Goal: Information Seeking & Learning: Find specific fact

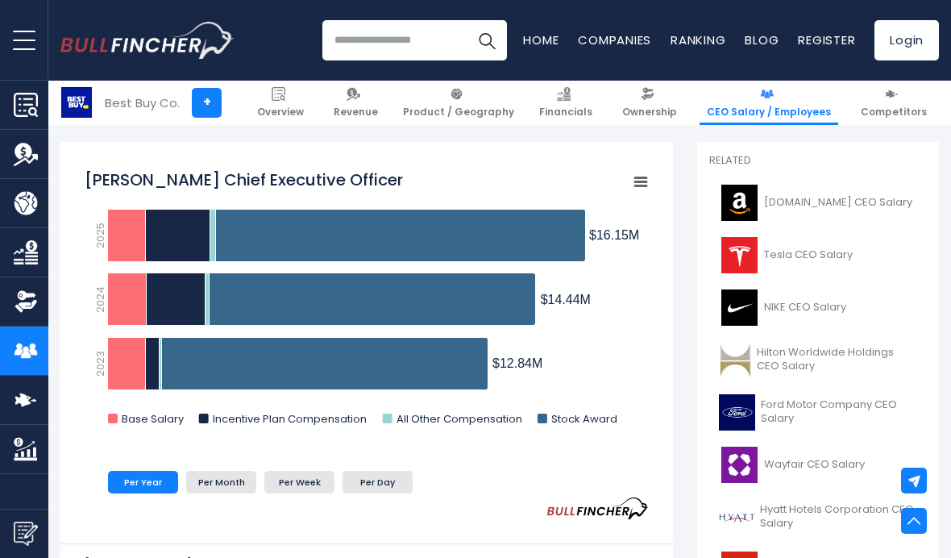
scroll to position [425, 0]
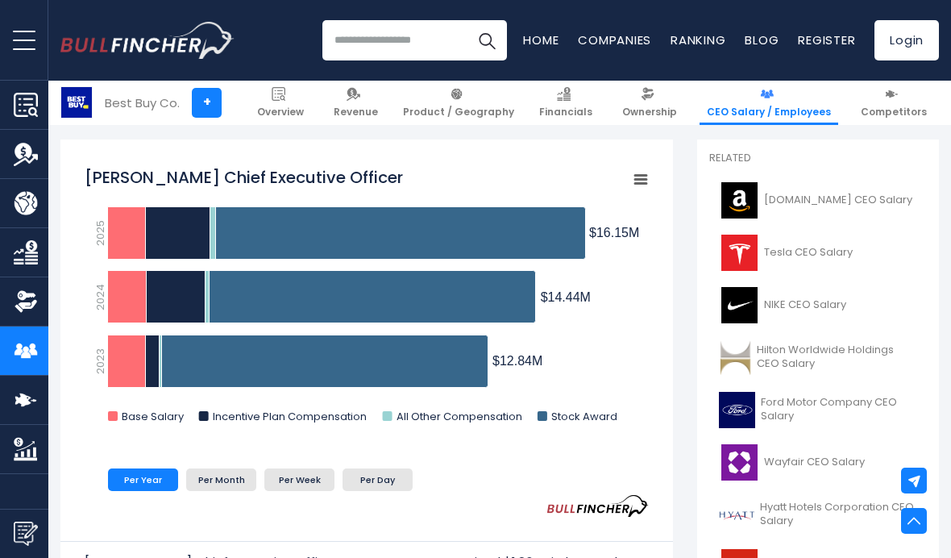
click at [203, 475] on li "Per Month" at bounding box center [221, 479] width 70 height 23
click at [289, 472] on li "Per Week" at bounding box center [299, 479] width 70 height 23
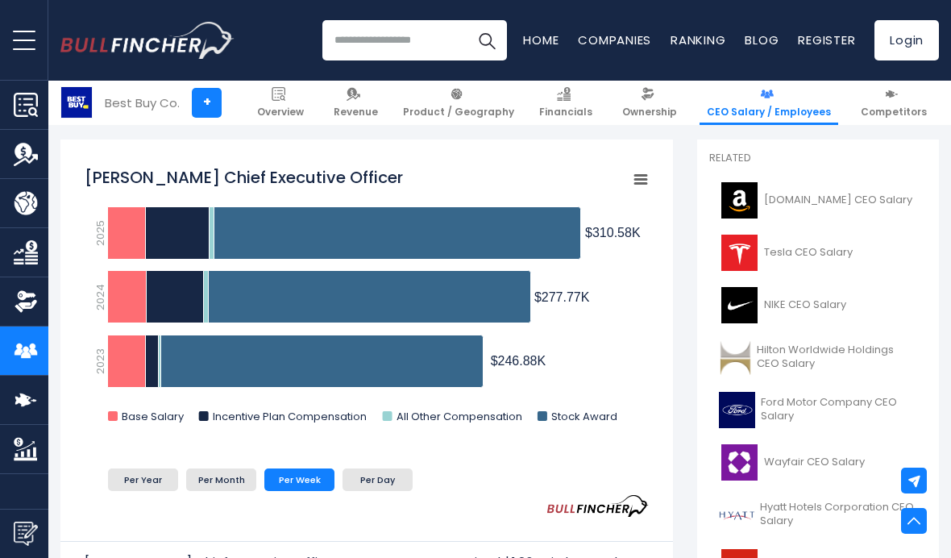
click at [382, 487] on li "Per Day" at bounding box center [378, 479] width 70 height 23
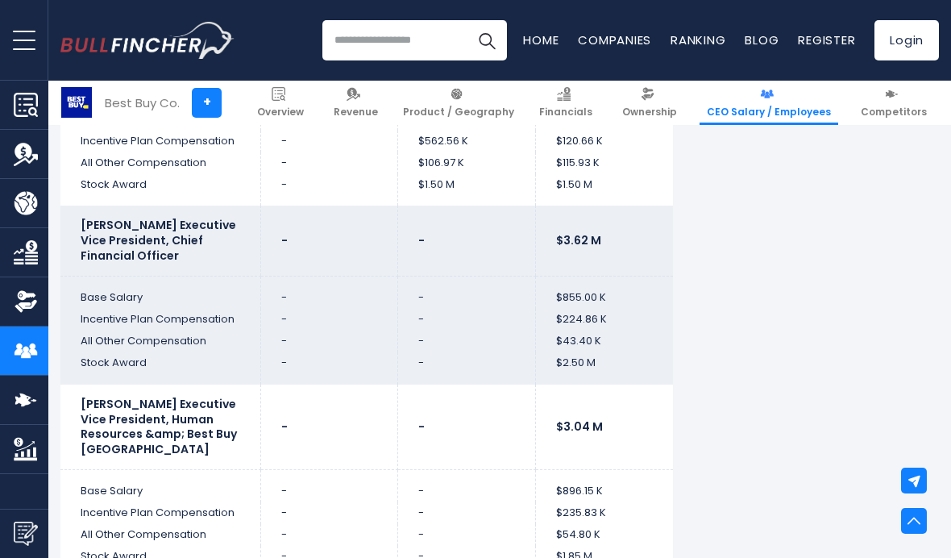
scroll to position [5218, 0]
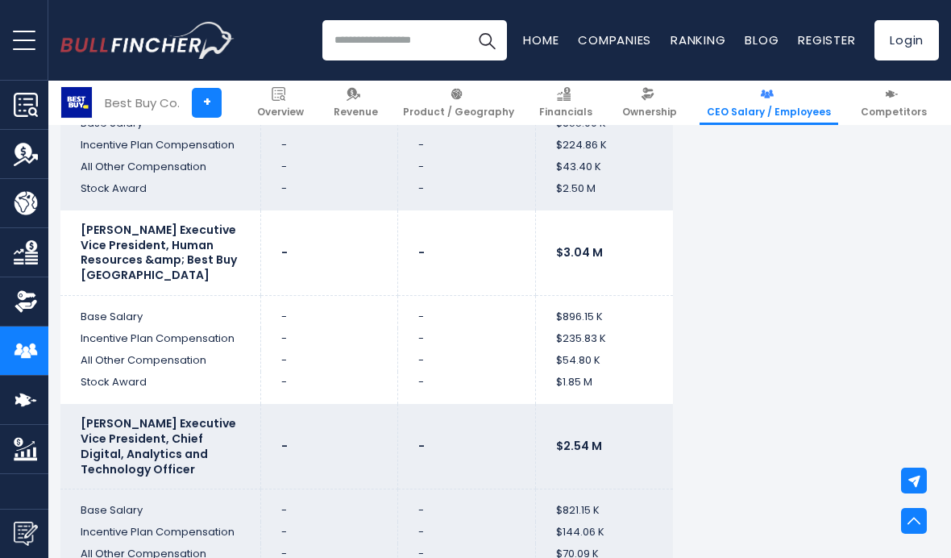
click at [101, 415] on b "[PERSON_NAME] Executive Vice President, Chief Digital, Analytics and Technology…" at bounding box center [159, 446] width 156 height 62
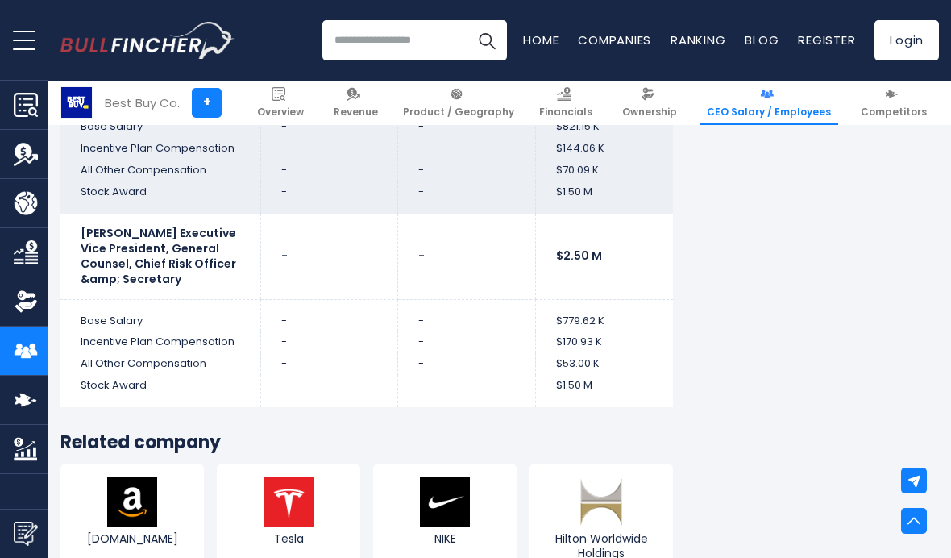
scroll to position [5627, 0]
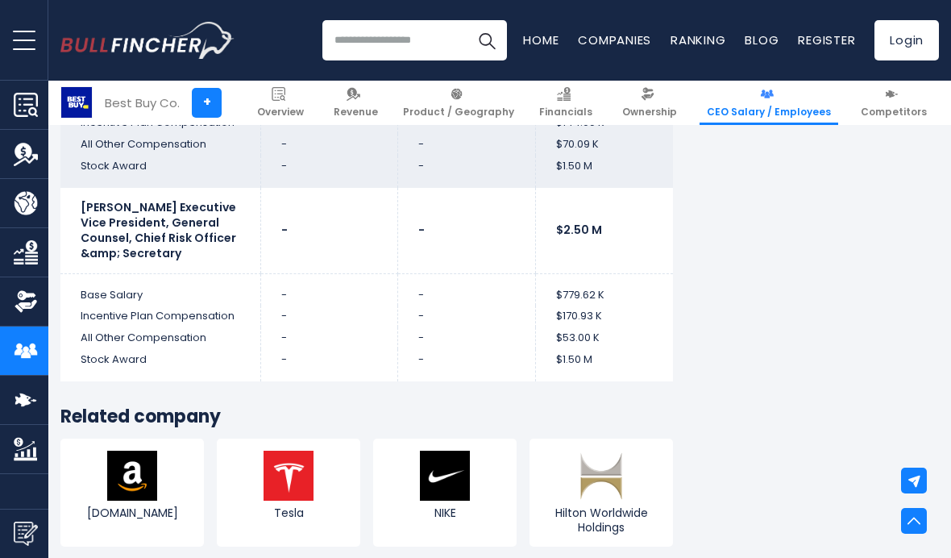
click at [264, 451] on img at bounding box center [289, 476] width 50 height 50
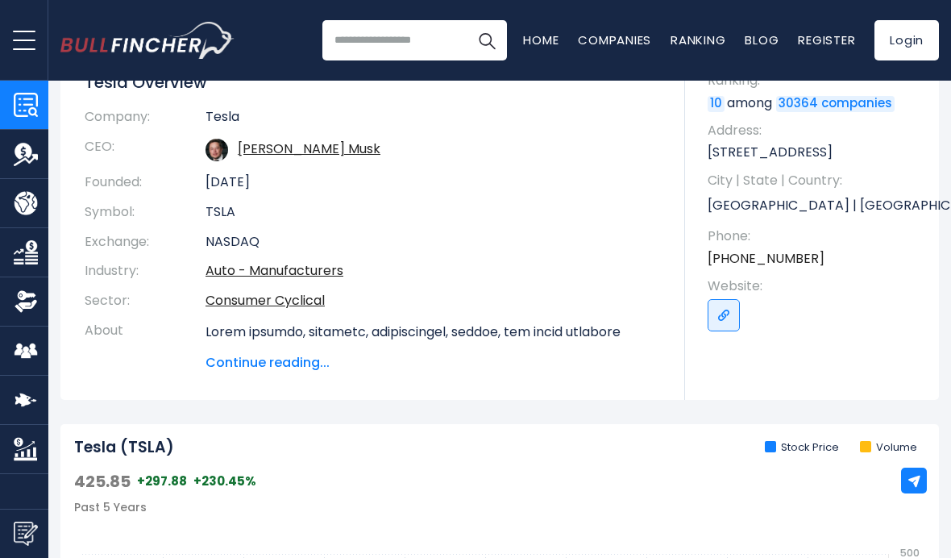
scroll to position [202, 0]
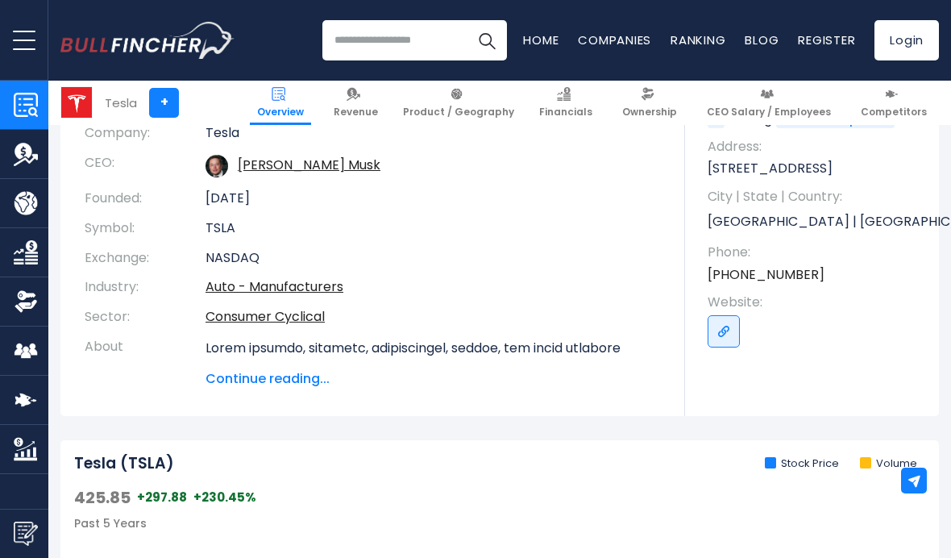
click at [256, 371] on span "Continue reading..." at bounding box center [433, 378] width 455 height 19
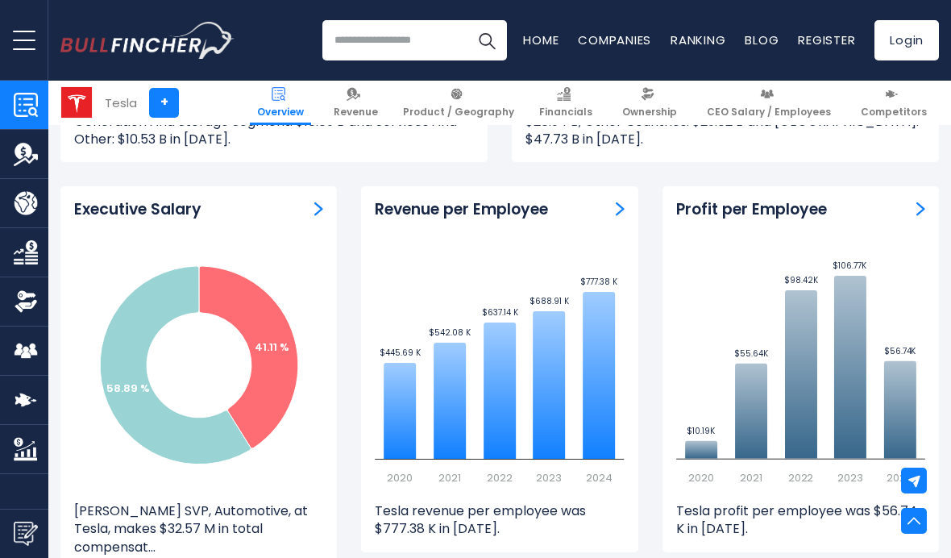
scroll to position [2210, 0]
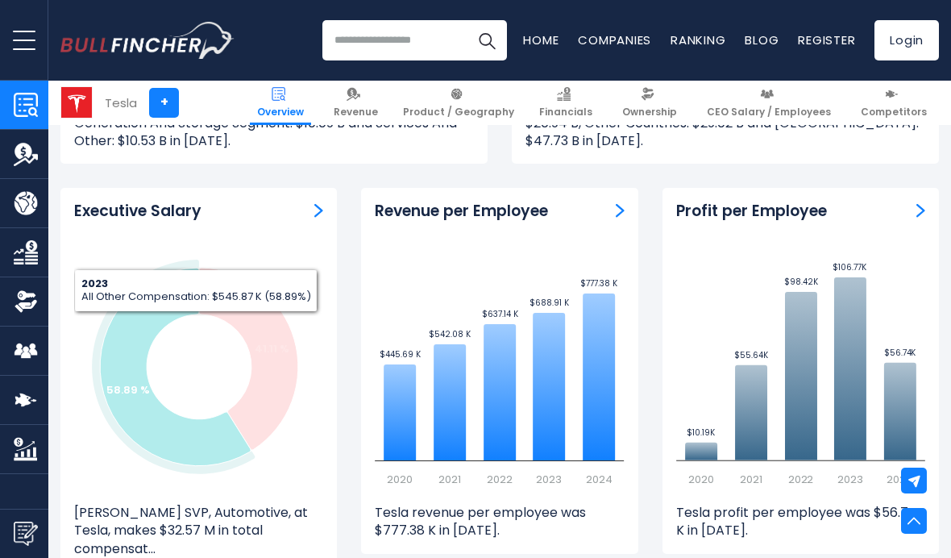
click at [160, 316] on icon at bounding box center [175, 367] width 151 height 198
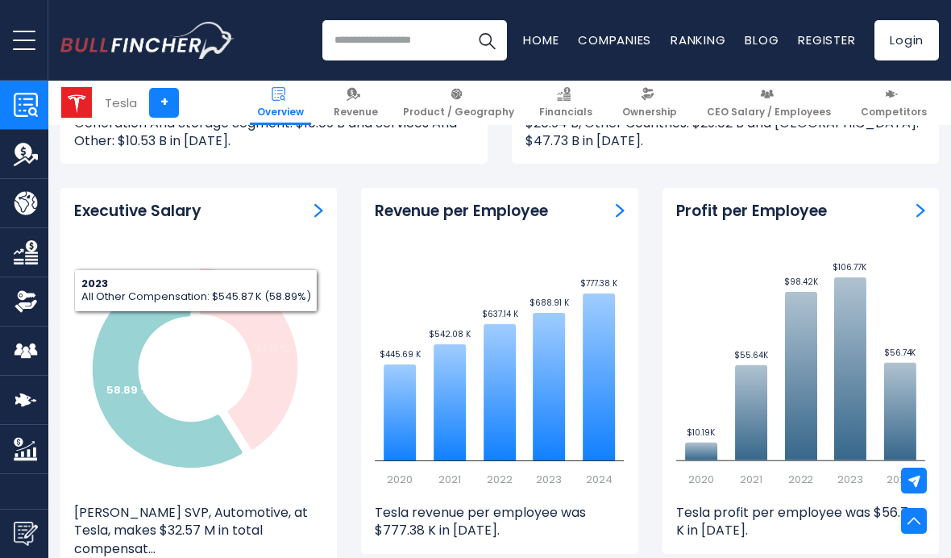
click at [193, 202] on h3 "Executive Salary" at bounding box center [137, 212] width 127 height 20
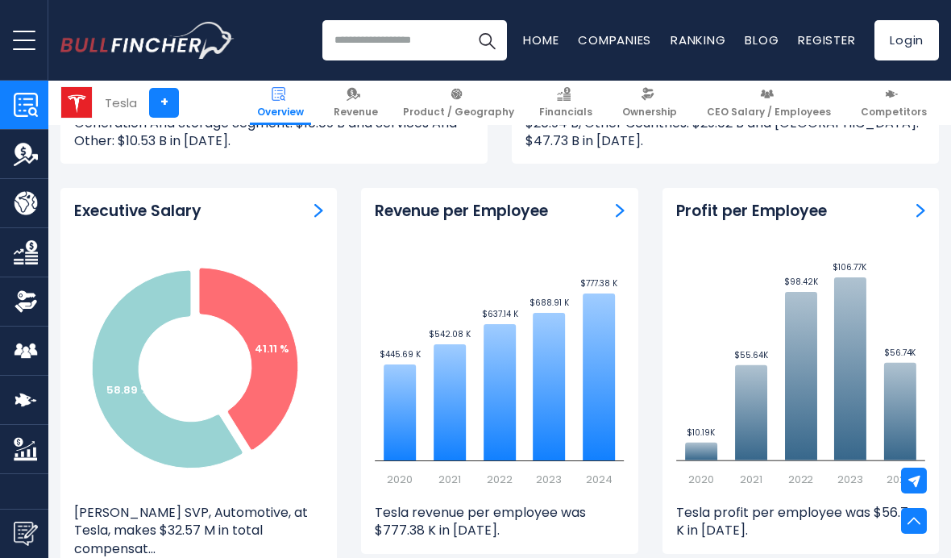
click at [315, 191] on div "Executive Salary Created with Highcharts 12.1.2 41.11 % 58.89 % 2023 ​ All Othe…" at bounding box center [198, 380] width 276 height 384
click at [317, 207] on img "ceo-salary" at bounding box center [318, 210] width 9 height 15
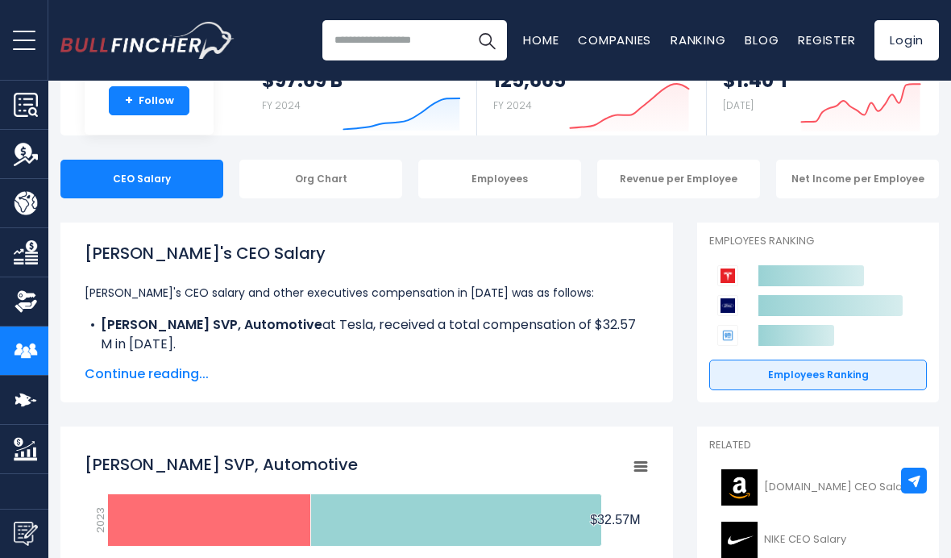
scroll to position [167, 0]
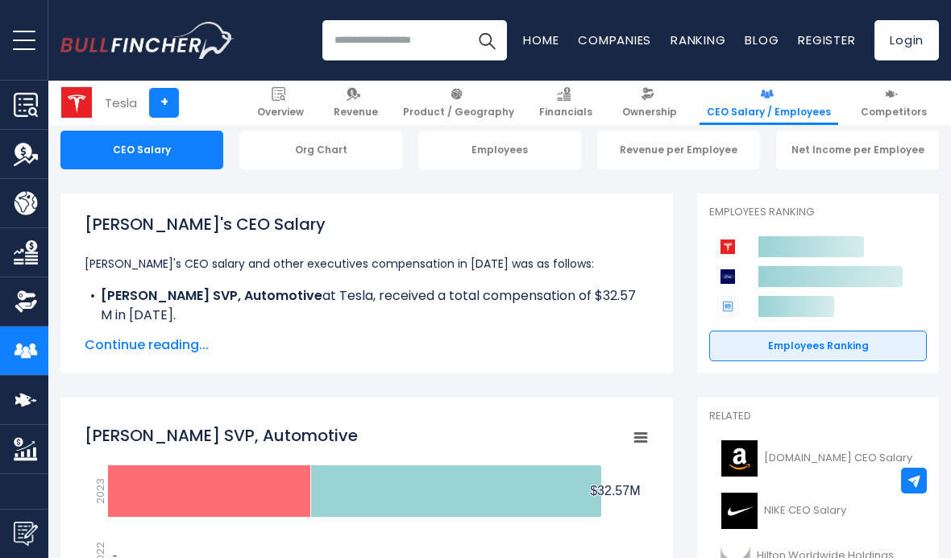
click at [105, 351] on span "Continue reading..." at bounding box center [367, 344] width 564 height 19
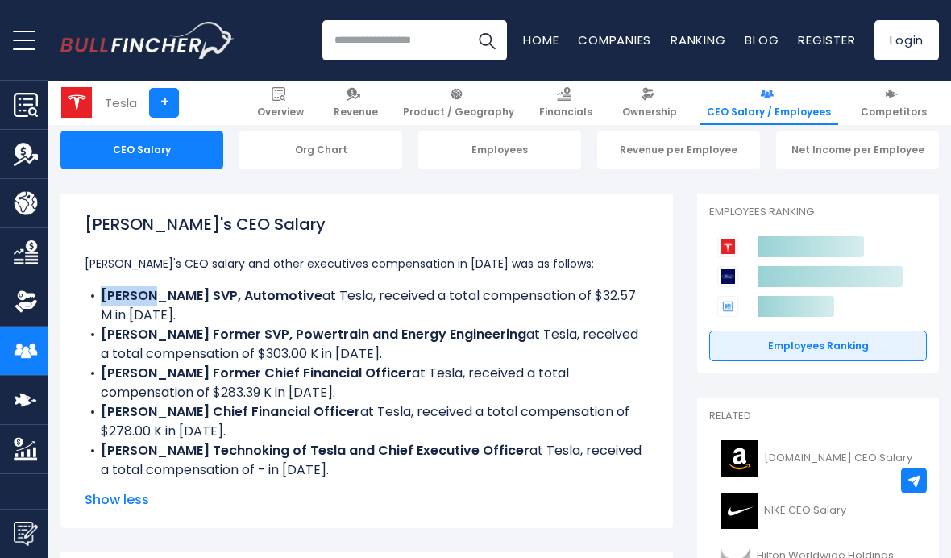
copy b "Tom Zhu"
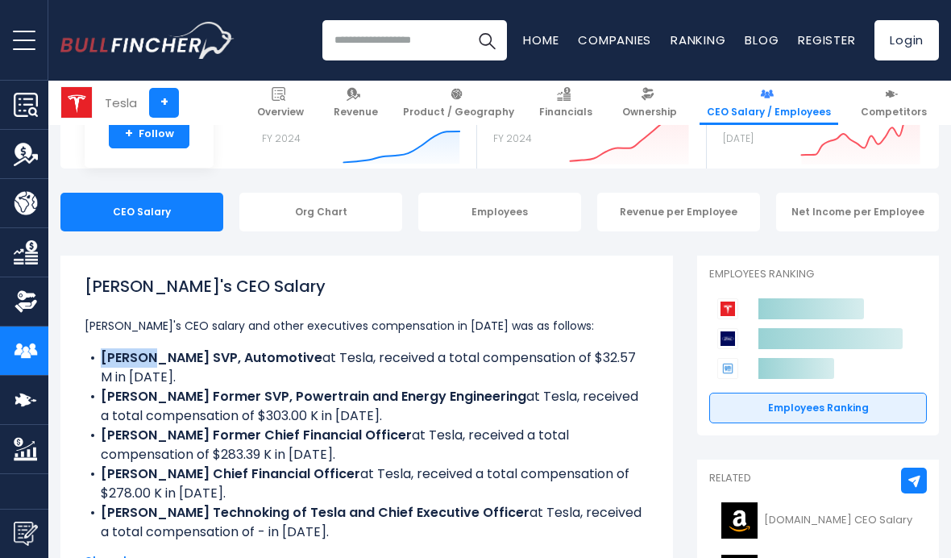
scroll to position [113, 0]
